Goal: Navigation & Orientation: Find specific page/section

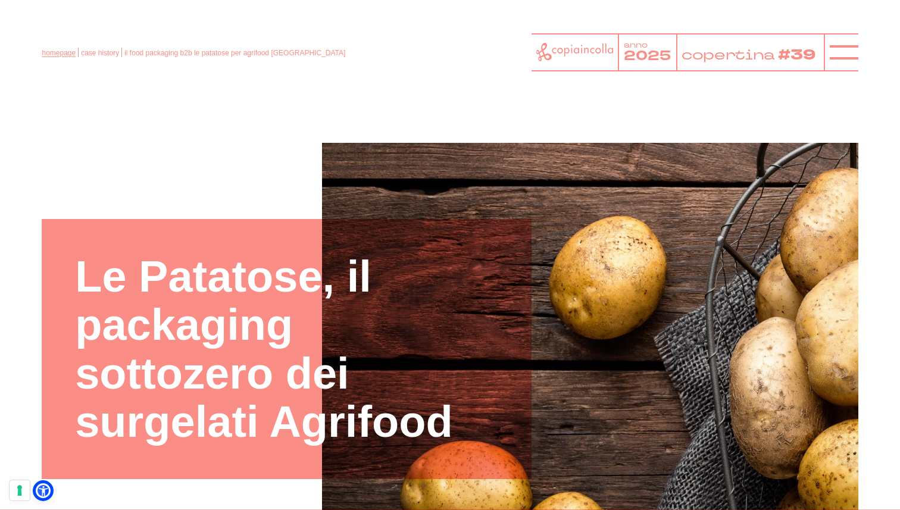
click at [47, 53] on link "homepage" at bounding box center [59, 53] width 34 height 8
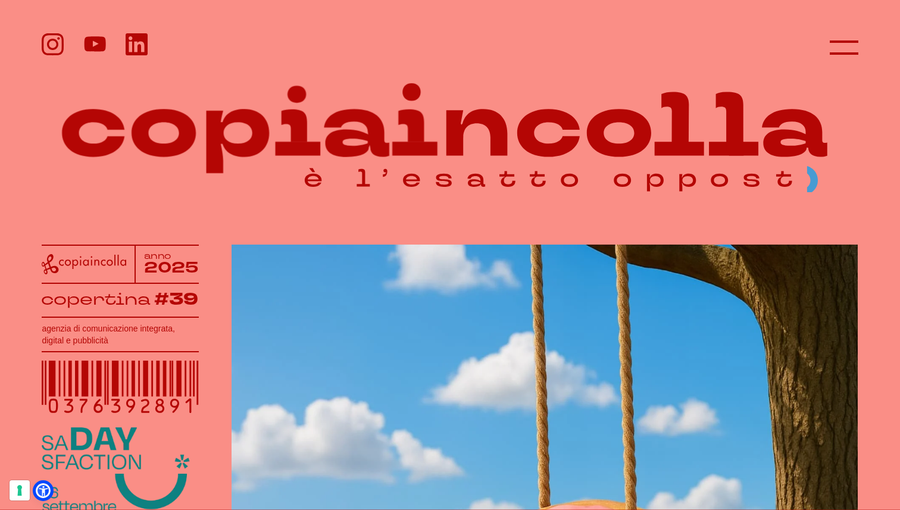
click at [829, 46] on div at bounding box center [450, 47] width 816 height 29
click at [835, 48] on line at bounding box center [844, 48] width 29 height 0
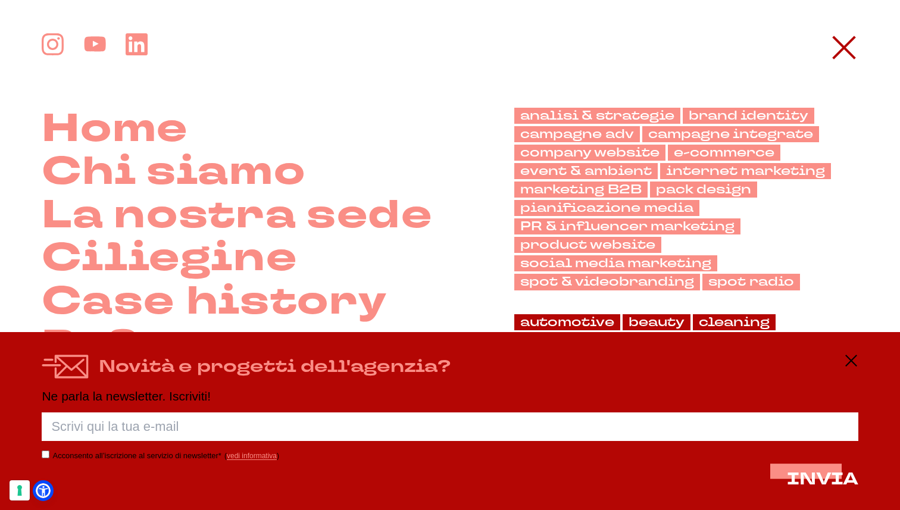
click at [841, 358] on div "Novità e progetti dell'agenzia?" at bounding box center [450, 367] width 816 height 26
click at [848, 361] on line at bounding box center [851, 361] width 14 height 0
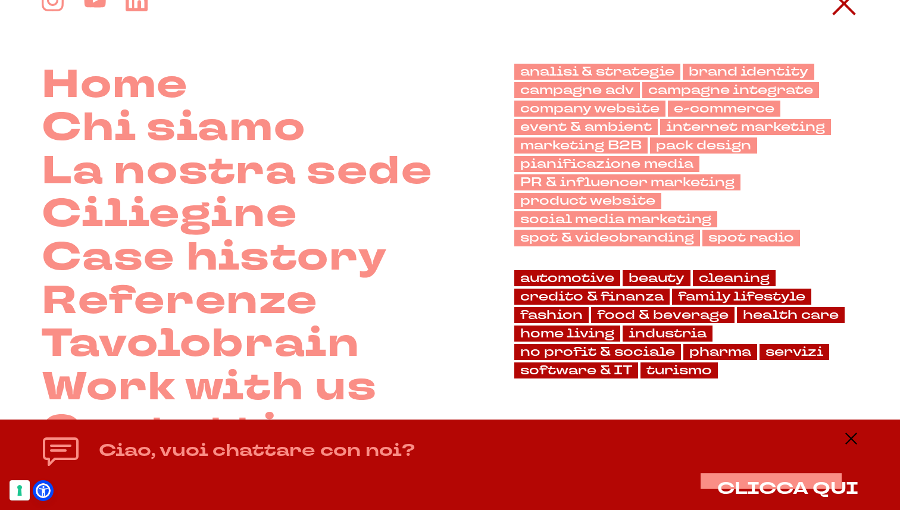
scroll to position [61, 0]
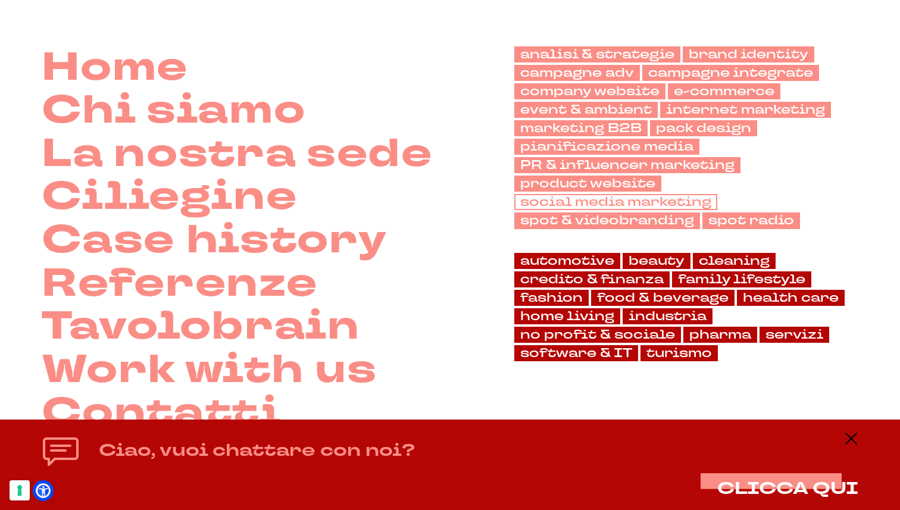
click at [647, 201] on link "social media marketing" at bounding box center [615, 202] width 203 height 16
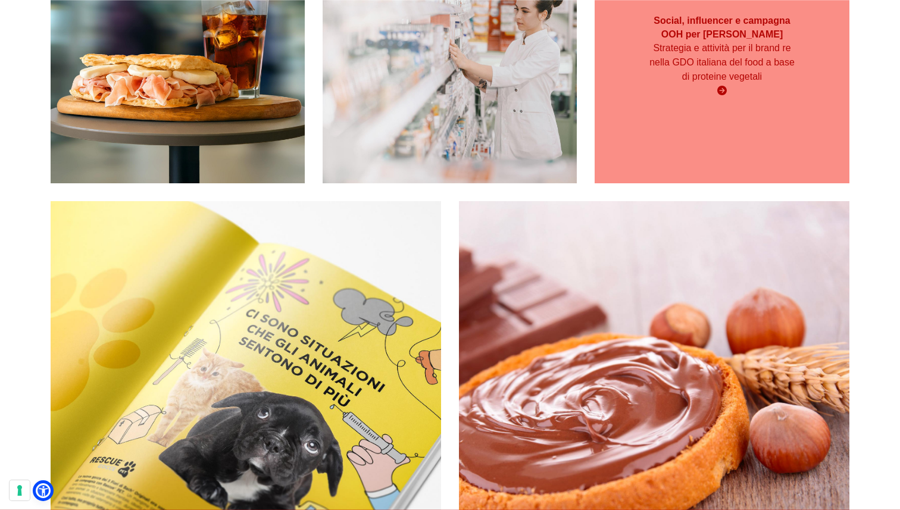
scroll to position [342, 0]
click at [692, 133] on div "Social, influencer e campagna OOH per Kioene Strategia e attività per il brand …" at bounding box center [722, 56] width 254 height 254
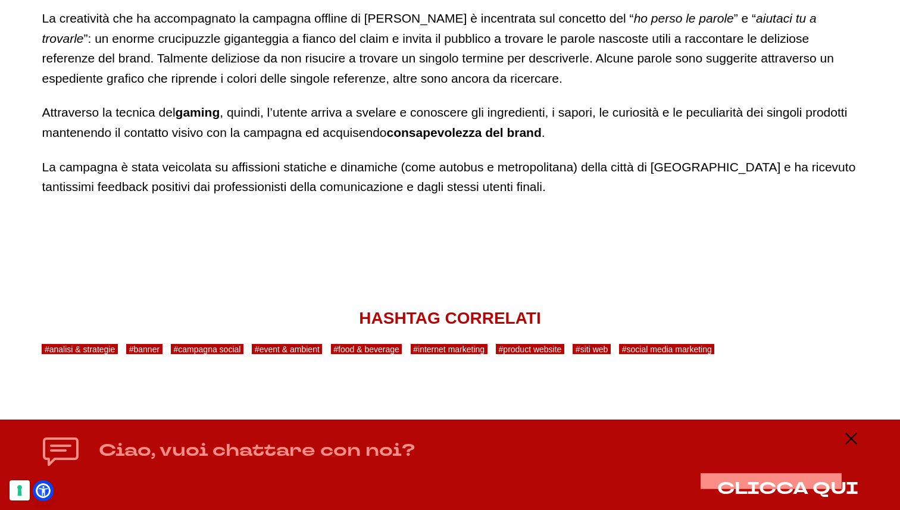
scroll to position [7495, 0]
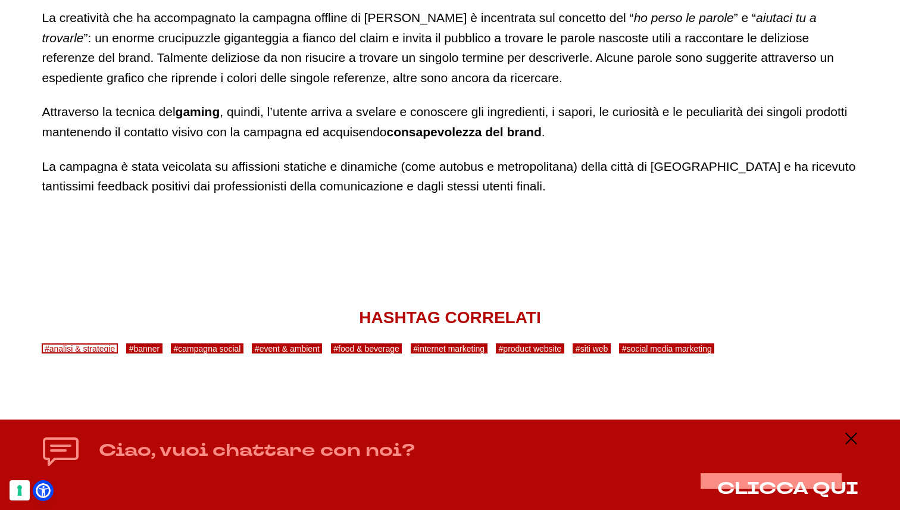
click at [68, 343] on link "#analisi & strategie" at bounding box center [80, 348] width 76 height 10
